Goal: Information Seeking & Learning: Learn about a topic

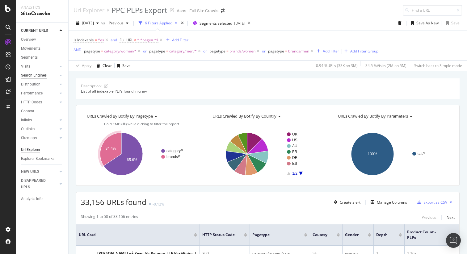
click at [40, 76] on div "Search Engines" at bounding box center [34, 75] width 26 height 6
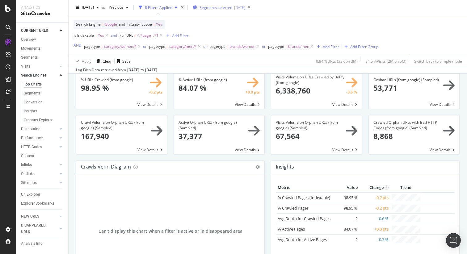
scroll to position [25, 0]
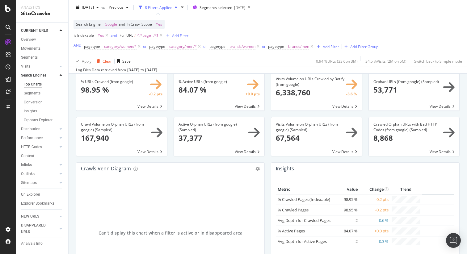
click at [105, 60] on div "Clear" at bounding box center [107, 60] width 9 height 5
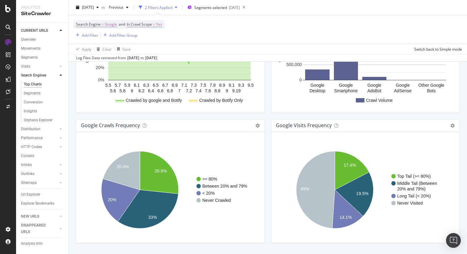
scroll to position [714, 0]
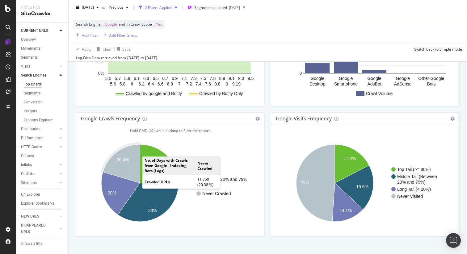
click at [130, 166] on icon "A chart." at bounding box center [121, 163] width 37 height 39
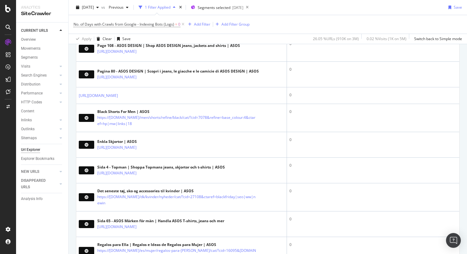
scroll to position [438, 0]
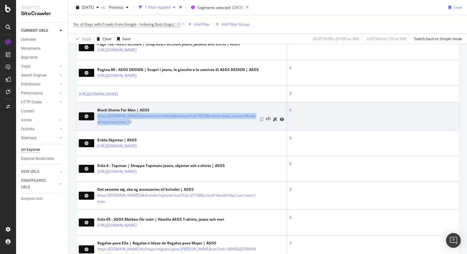
click at [262, 118] on icon at bounding box center [262, 119] width 4 height 4
copy link "https://www.asos.com/men/shorts/refine/black/cat/?cid=7078&refine=base_colour:4…"
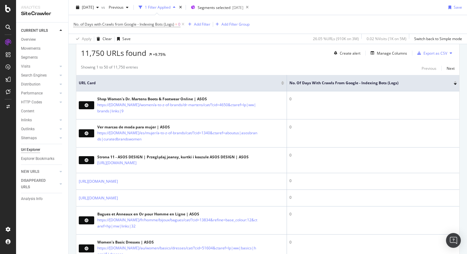
scroll to position [0, 0]
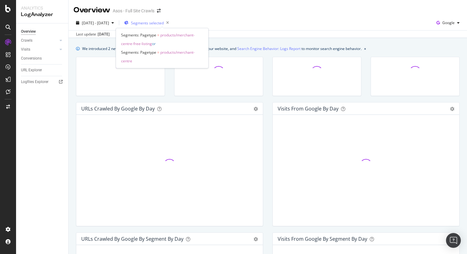
click at [164, 25] on span "Segments selected" at bounding box center [147, 22] width 33 height 5
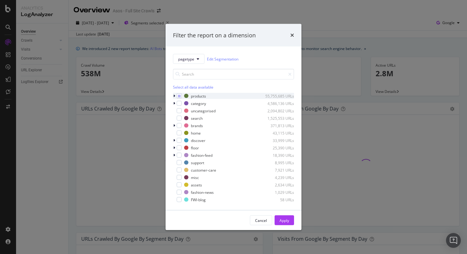
click at [174, 95] on icon "modal" at bounding box center [174, 96] width 2 height 4
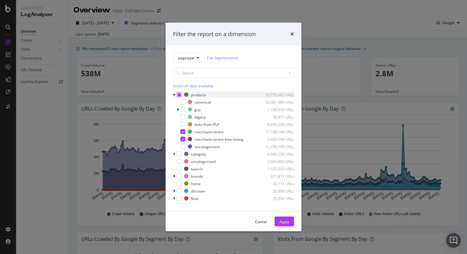
click at [178, 95] on icon "modal" at bounding box center [179, 94] width 3 height 3
click at [178, 109] on icon "modal" at bounding box center [178, 110] width 2 height 4
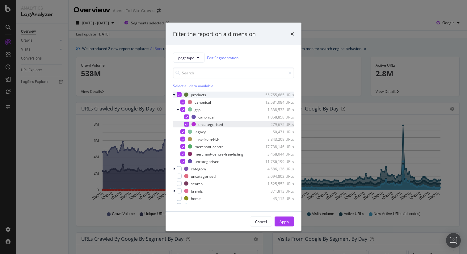
click at [188, 125] on div "modal" at bounding box center [186, 124] width 5 height 5
click at [182, 132] on icon "modal" at bounding box center [183, 131] width 3 height 3
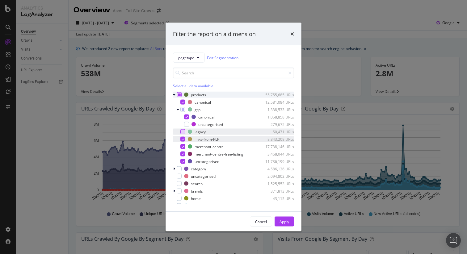
click at [183, 140] on icon "modal" at bounding box center [183, 139] width 3 height 3
click at [184, 148] on div "modal" at bounding box center [182, 146] width 5 height 5
click at [184, 153] on icon "modal" at bounding box center [183, 154] width 3 height 3
click at [184, 162] on div "modal" at bounding box center [182, 161] width 5 height 5
click at [281, 222] on div "Apply" at bounding box center [284, 221] width 10 height 5
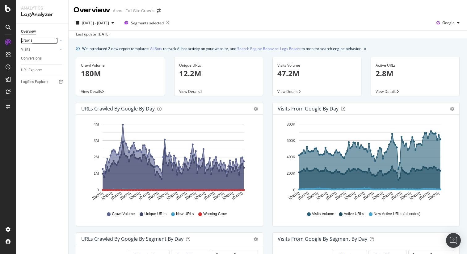
click at [30, 41] on div "Crawls" at bounding box center [26, 40] width 11 height 6
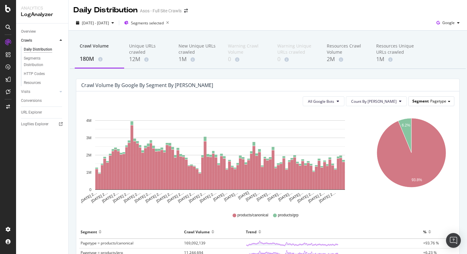
click at [420, 100] on span "Segment" at bounding box center [420, 100] width 16 height 5
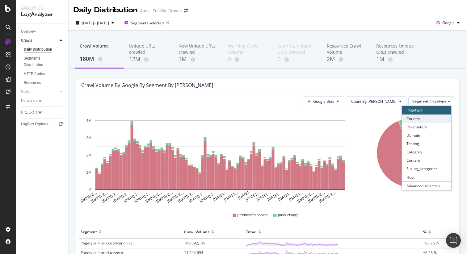
click at [421, 115] on div "Country" at bounding box center [426, 119] width 49 height 8
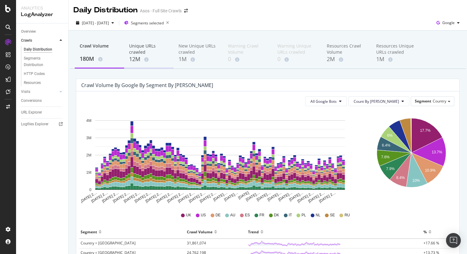
click at [140, 57] on div "12M" at bounding box center [149, 59] width 40 height 8
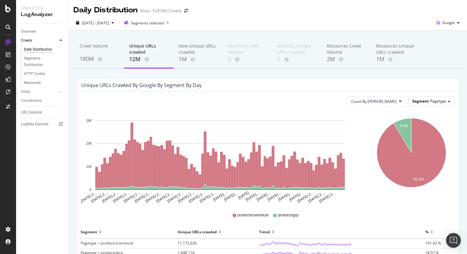
click at [441, 102] on span "Pagetype" at bounding box center [438, 100] width 16 height 5
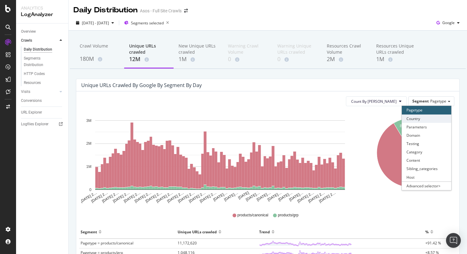
click at [435, 119] on div "Country" at bounding box center [426, 119] width 49 height 8
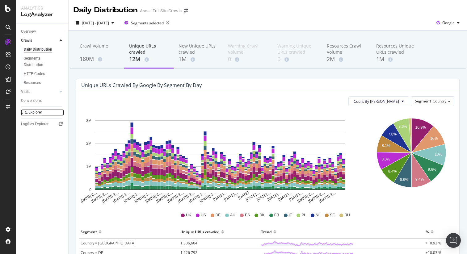
click at [38, 111] on div "URL Explorer" at bounding box center [31, 112] width 21 height 6
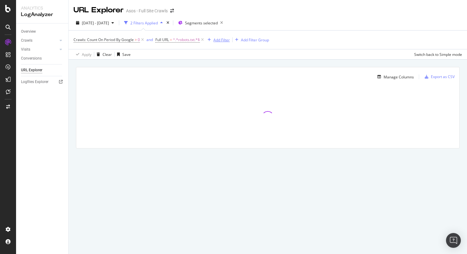
click at [227, 38] on div "Add Filter" at bounding box center [221, 39] width 16 height 5
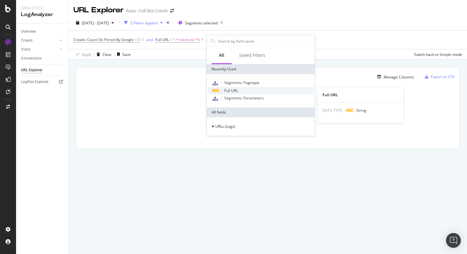
click at [237, 92] on span "Full URL" at bounding box center [231, 90] width 14 height 5
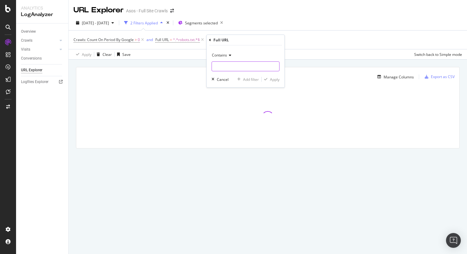
click at [228, 63] on input "text" at bounding box center [245, 66] width 67 height 10
paste input "[URL][DOMAIN_NAME]"
type input "[URL][DOMAIN_NAME]"
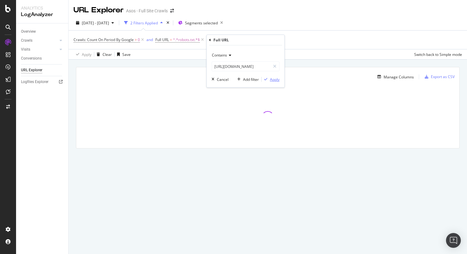
click at [276, 81] on div "Apply" at bounding box center [275, 79] width 10 height 5
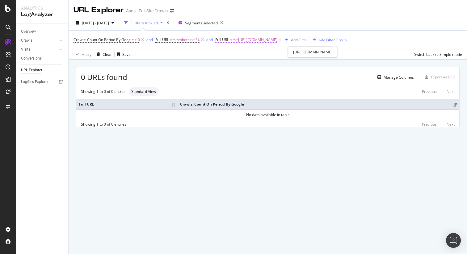
click at [277, 41] on span "^.*[URL][DOMAIN_NAME]" at bounding box center [255, 40] width 44 height 9
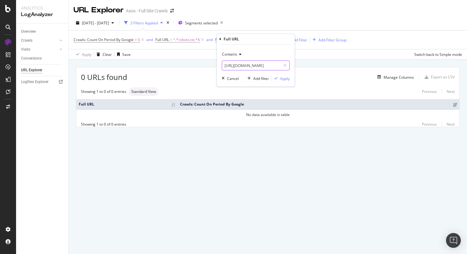
click at [268, 65] on input "[URL][DOMAIN_NAME]" at bounding box center [251, 66] width 58 height 10
click at [269, 66] on input "[URL][DOMAIN_NAME]" at bounding box center [251, 66] width 58 height 10
drag, startPoint x: 270, startPoint y: 66, endPoint x: 286, endPoint y: 65, distance: 16.1
click at [286, 65] on div "[URL][DOMAIN_NAME]" at bounding box center [256, 66] width 68 height 10
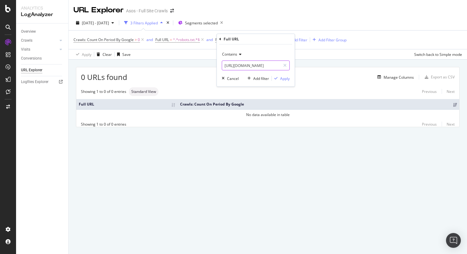
click at [279, 65] on input "[URL][DOMAIN_NAME]" at bounding box center [251, 66] width 58 height 10
drag, startPoint x: 279, startPoint y: 66, endPoint x: 237, endPoint y: 65, distance: 41.7
click at [237, 65] on input "[URL][DOMAIN_NAME]" at bounding box center [251, 66] width 58 height 10
type input "[URL][DOMAIN_NAME]"
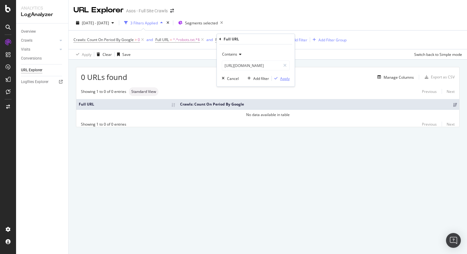
click at [286, 81] on button "Apply" at bounding box center [281, 78] width 18 height 6
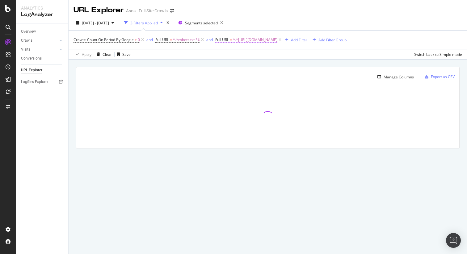
click at [230, 41] on span "Full URL = ^.*[URL][DOMAIN_NAME]" at bounding box center [246, 40] width 62 height 6
click at [308, 44] on div "Crawls: Count On Period By Google > 0 and Full URL = ^.*robots.txt.*$ and Full …" at bounding box center [209, 40] width 273 height 9
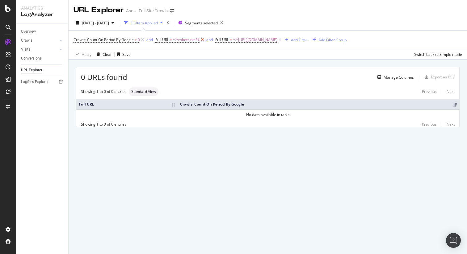
click at [204, 40] on icon at bounding box center [202, 40] width 5 height 6
click at [217, 40] on span "^.*[URL][DOMAIN_NAME]" at bounding box center [195, 40] width 44 height 9
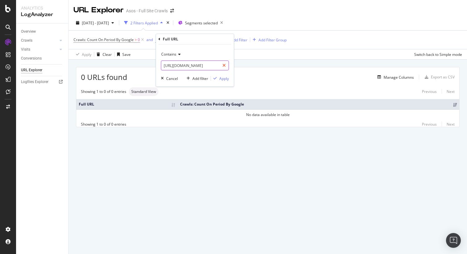
scroll to position [0, 111]
drag, startPoint x: 206, startPoint y: 66, endPoint x: 232, endPoint y: 66, distance: 25.6
click at [232, 66] on div "Contains [URL][DOMAIN_NAME] Cancel Add filter Apply" at bounding box center [195, 65] width 78 height 42
click at [218, 67] on input "[URL][DOMAIN_NAME]" at bounding box center [190, 66] width 58 height 10
drag, startPoint x: 218, startPoint y: 67, endPoint x: 199, endPoint y: 66, distance: 18.5
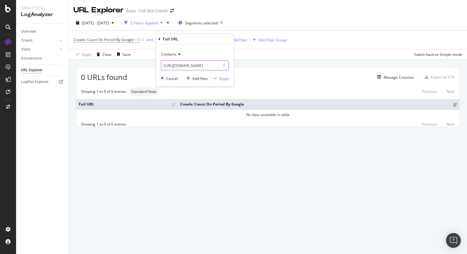
click at [199, 66] on input "[URL][DOMAIN_NAME]" at bounding box center [190, 66] width 58 height 10
type input "[URL][DOMAIN_NAME]"
click at [220, 78] on div "Apply" at bounding box center [224, 78] width 10 height 5
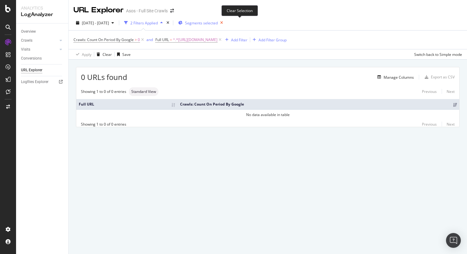
click at [225, 23] on icon "button" at bounding box center [222, 23] width 8 height 9
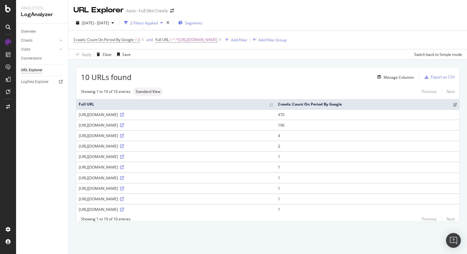
scroll to position [11, 0]
drag, startPoint x: 283, startPoint y: 120, endPoint x: 78, endPoint y: 120, distance: 204.7
click at [78, 120] on td "[URL][DOMAIN_NAME]" at bounding box center [175, 125] width 199 height 10
copy div "[URL][DOMAIN_NAME]"
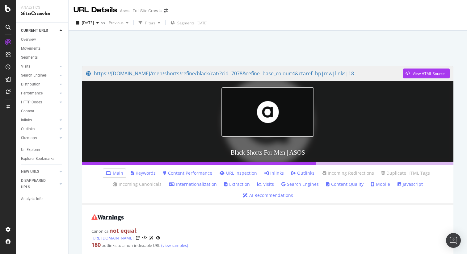
click at [281, 186] on link "Search Engines" at bounding box center [299, 184] width 37 height 6
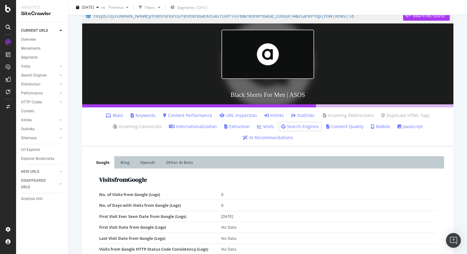
scroll to position [26, 0]
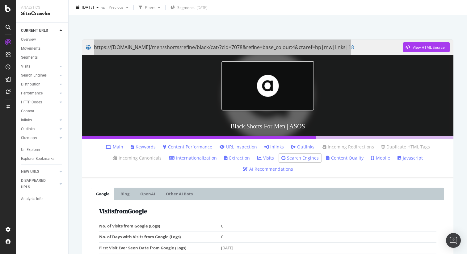
drag, startPoint x: 259, startPoint y: 47, endPoint x: 262, endPoint y: 1, distance: 46.4
click at [0, 0] on div "Analytics SiteCrawler CURRENT URLS Overview Movements Segments Visits Analysis …" at bounding box center [233, 127] width 467 height 254
